Goal: Check status: Check status

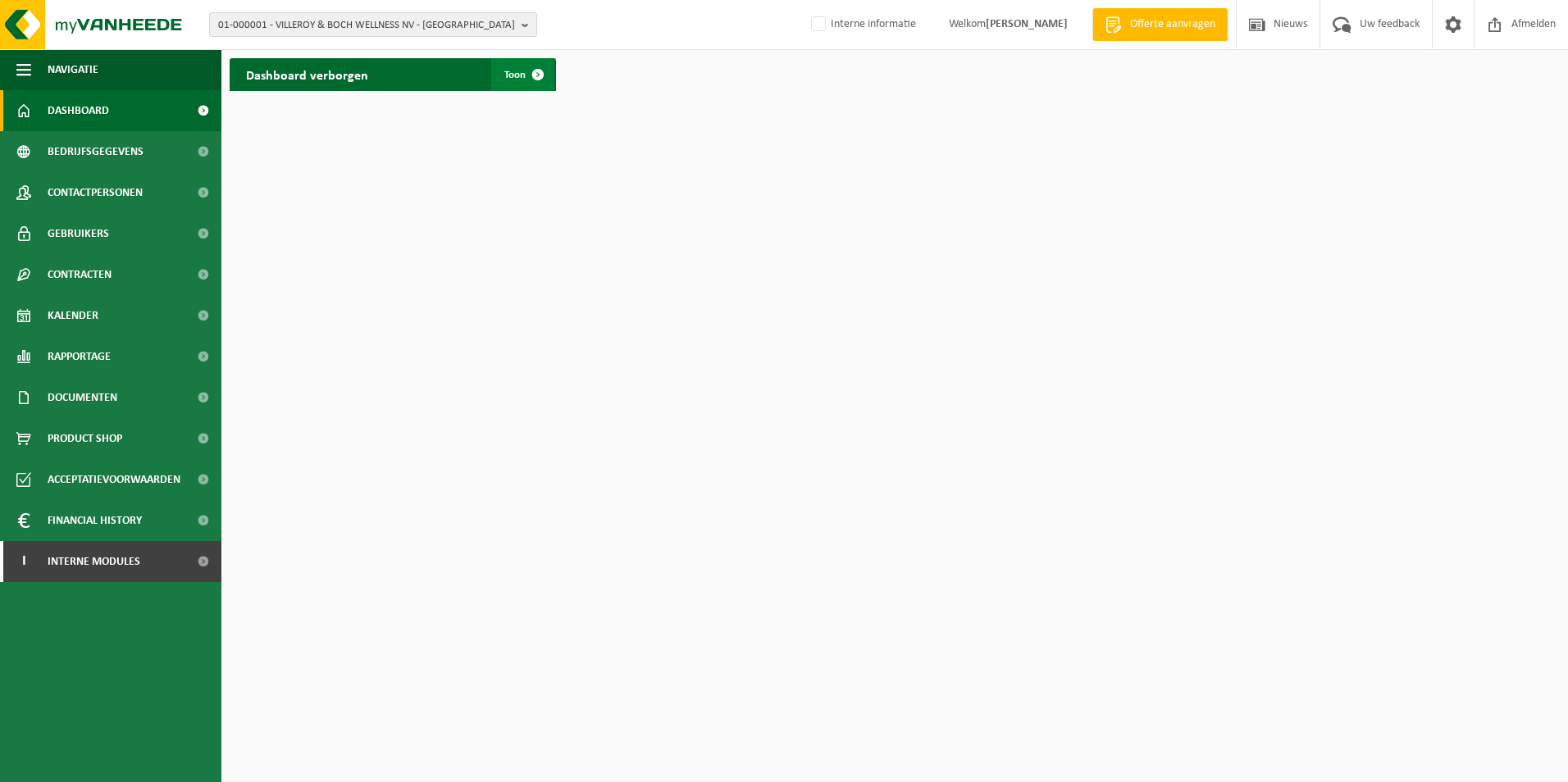
click at [538, 74] on span at bounding box center [538, 74] width 33 height 33
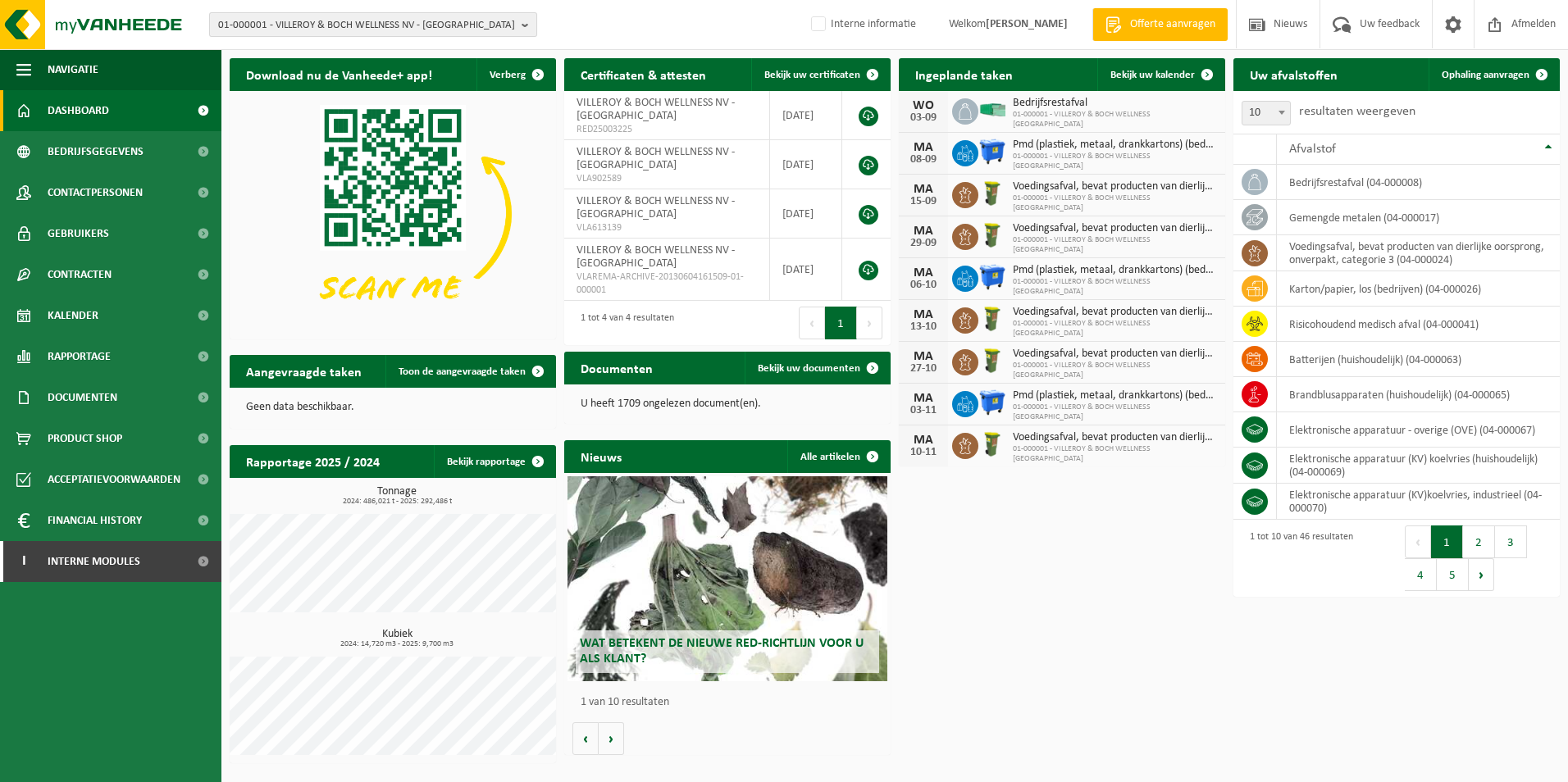
click at [345, 27] on span "01-000001 - VILLEROY & BOCH WELLNESS NV - [GEOGRAPHIC_DATA]" at bounding box center [366, 25] width 297 height 25
click at [330, 50] on input "text" at bounding box center [373, 51] width 320 height 21
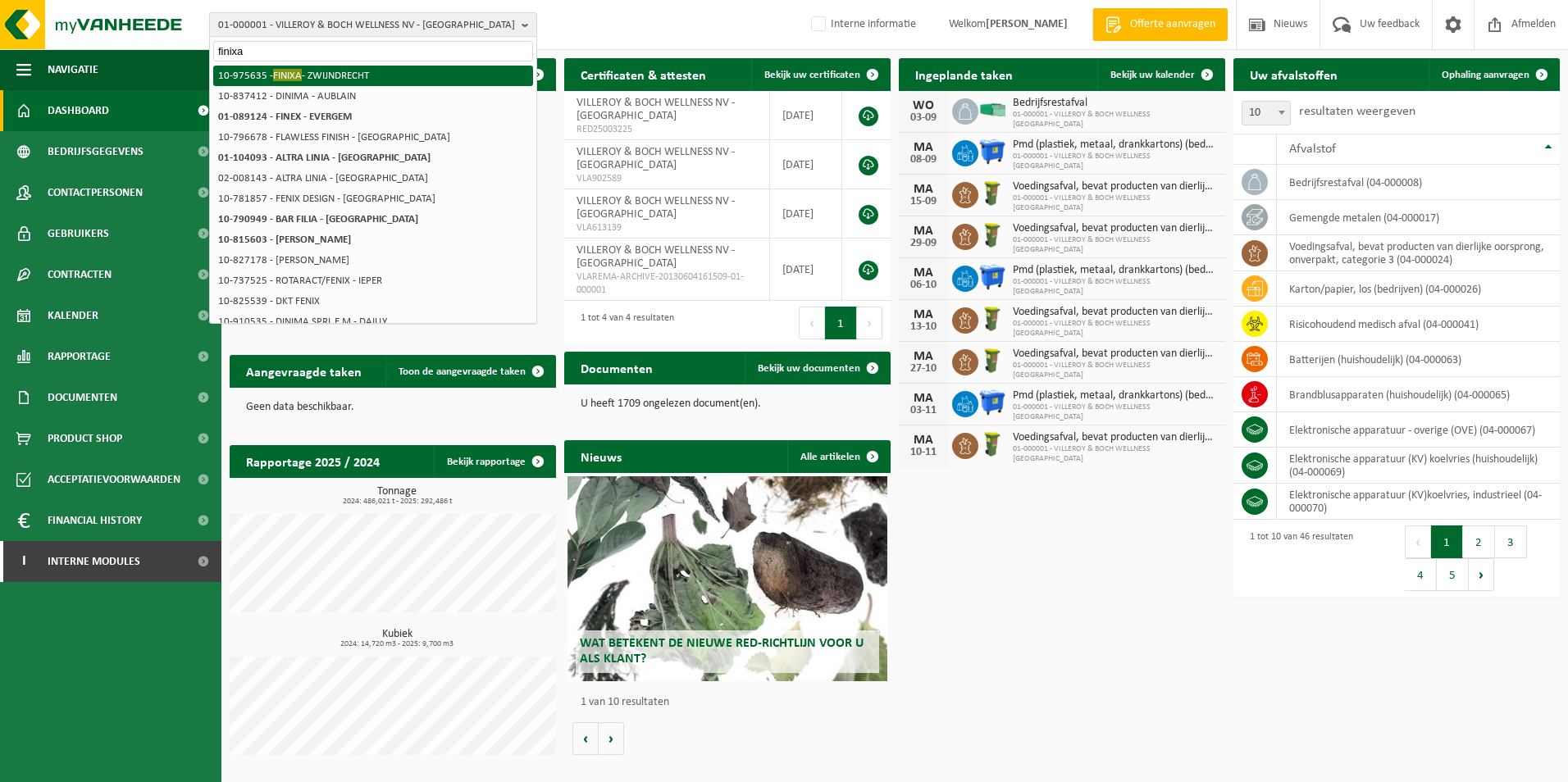
type input "finixa"
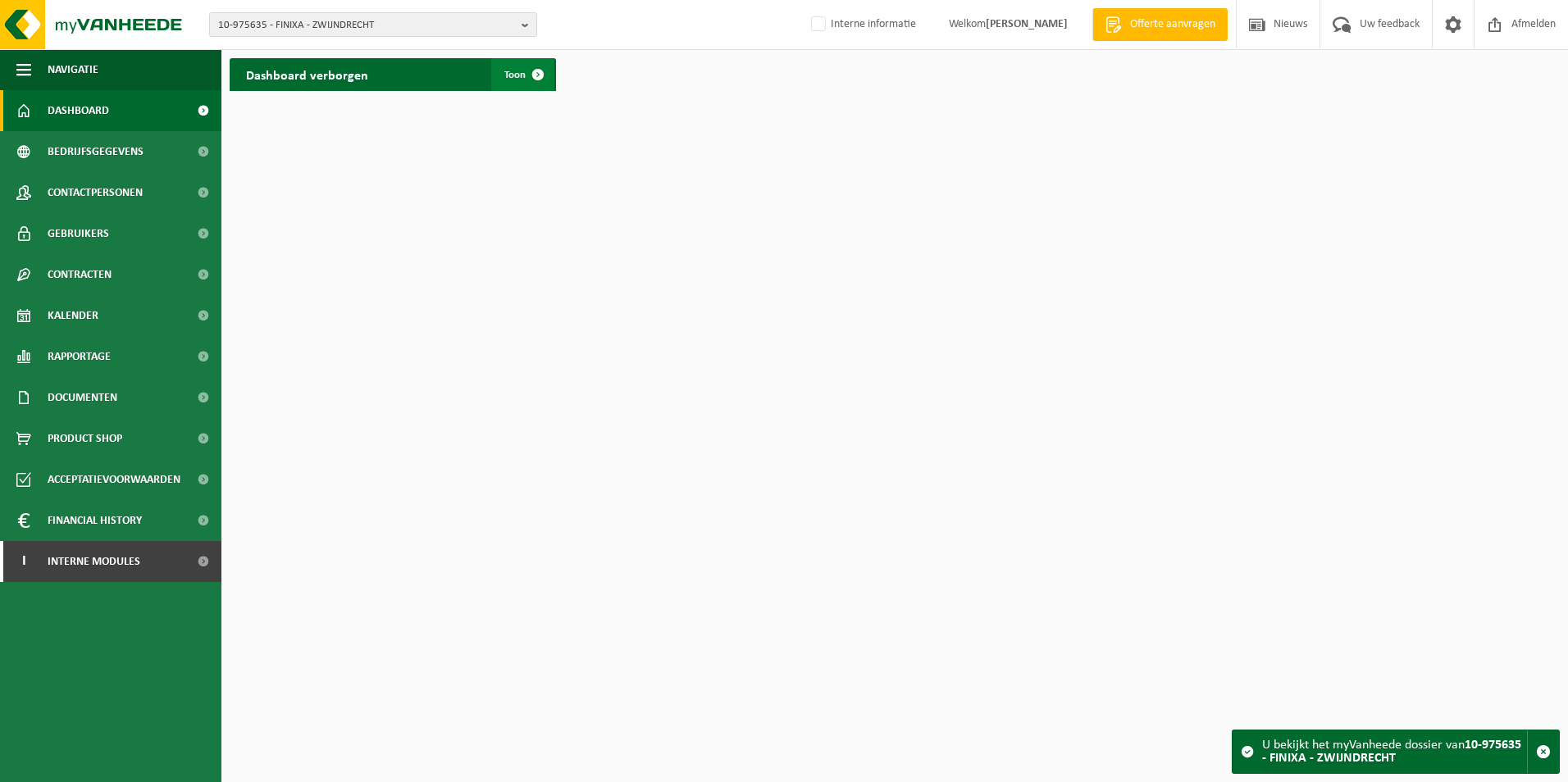
click at [528, 76] on span at bounding box center [538, 74] width 33 height 33
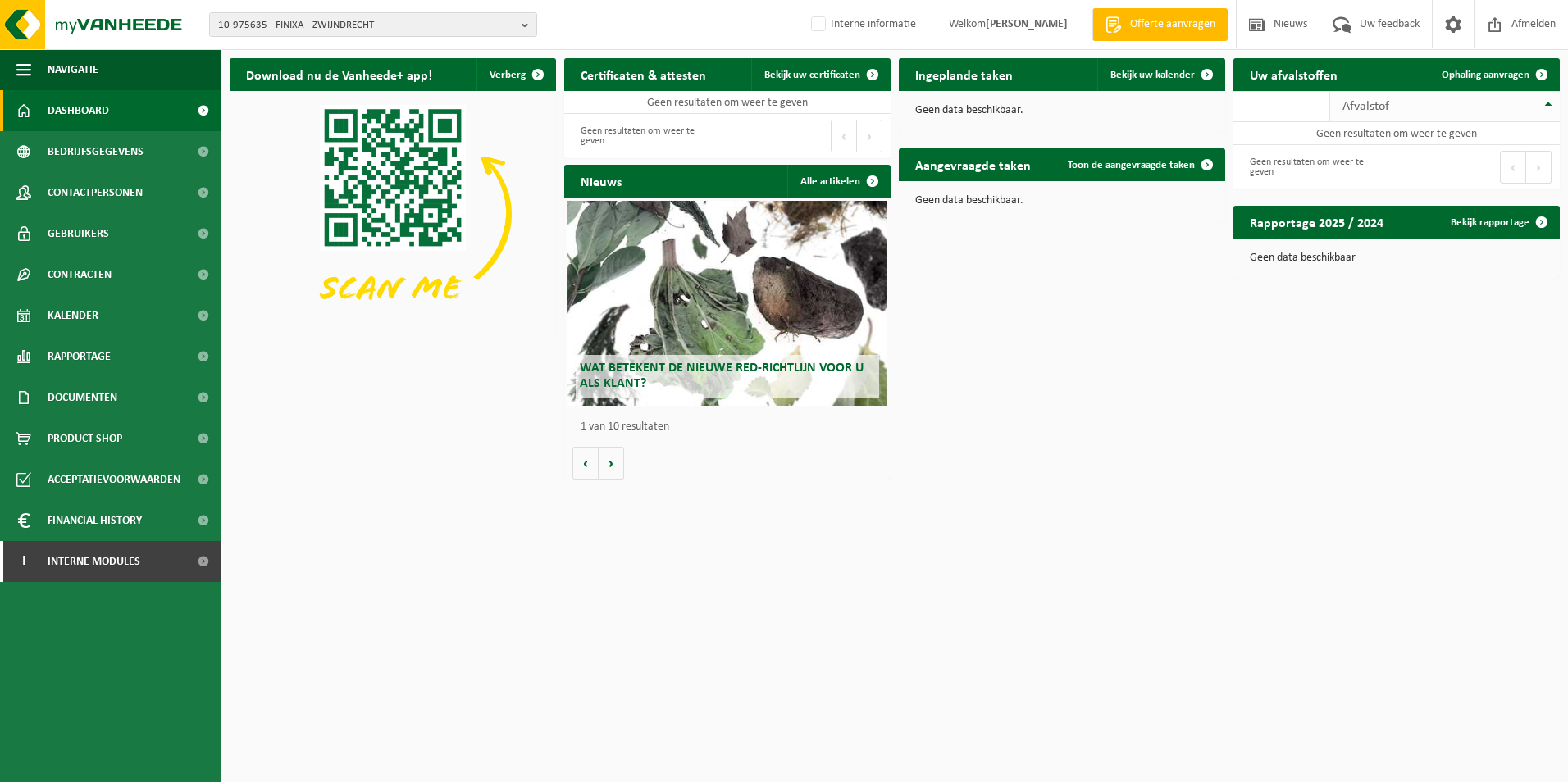
click at [1550, 104] on th "Afvalstof" at bounding box center [1445, 106] width 229 height 31
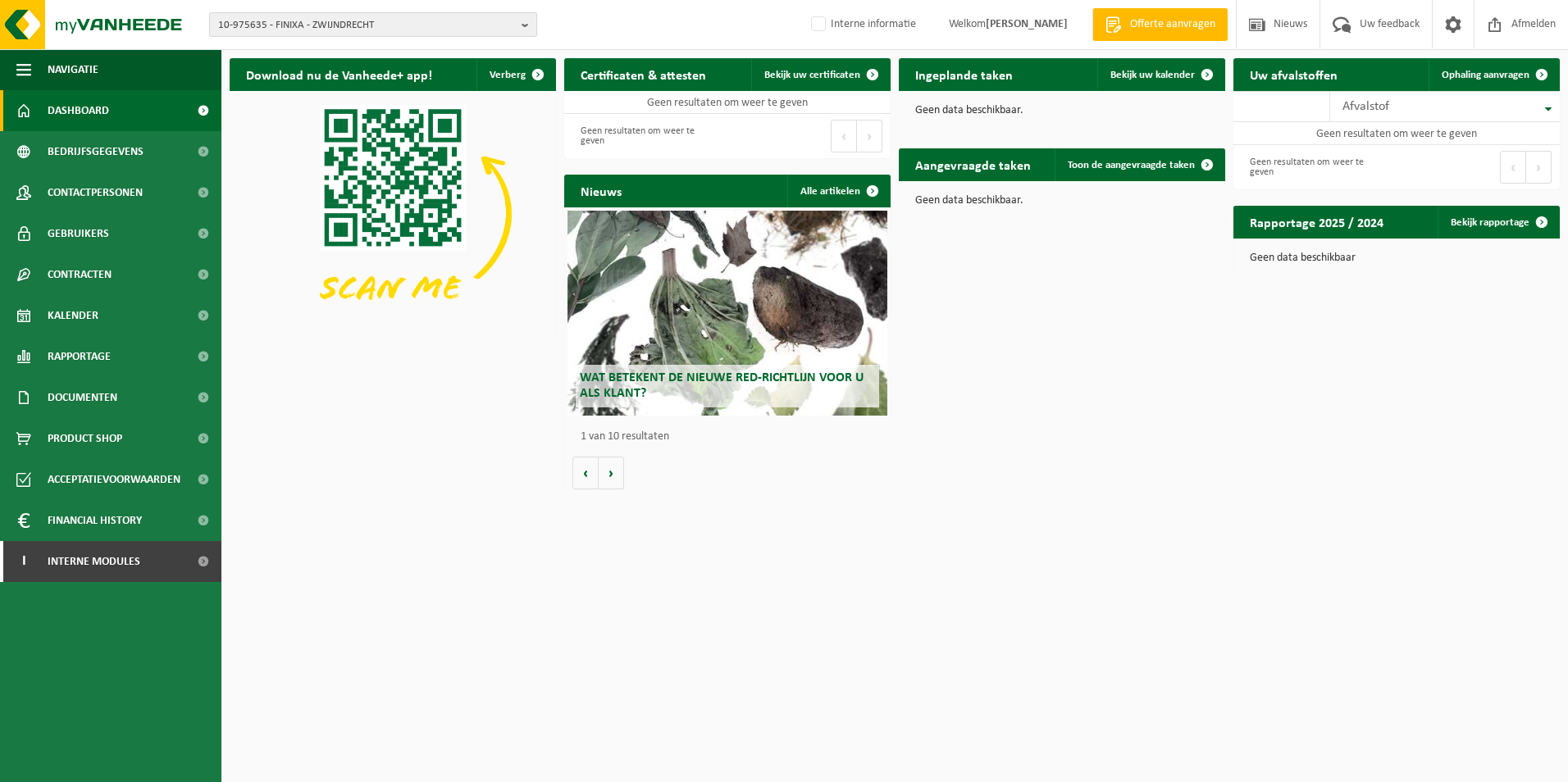
click at [485, 22] on span "10-975635 - FINIXA - ZWIJNDRECHT" at bounding box center [366, 25] width 297 height 25
click at [445, 46] on input "text" at bounding box center [373, 51] width 320 height 21
click at [1017, 440] on div "Download nu de Vanheede+ app! Verberg Certificaten & attesten Bekijk uw certifi…" at bounding box center [894, 273] width 1339 height 447
